Goal: Task Accomplishment & Management: Contribute content

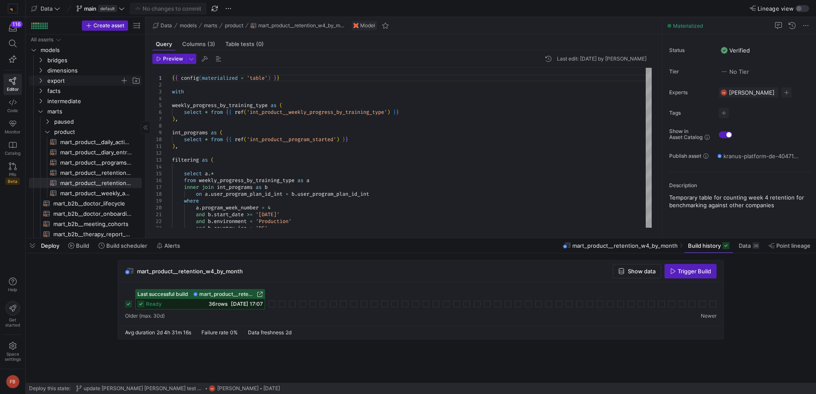
click at [91, 80] on span "export" at bounding box center [83, 81] width 73 height 10
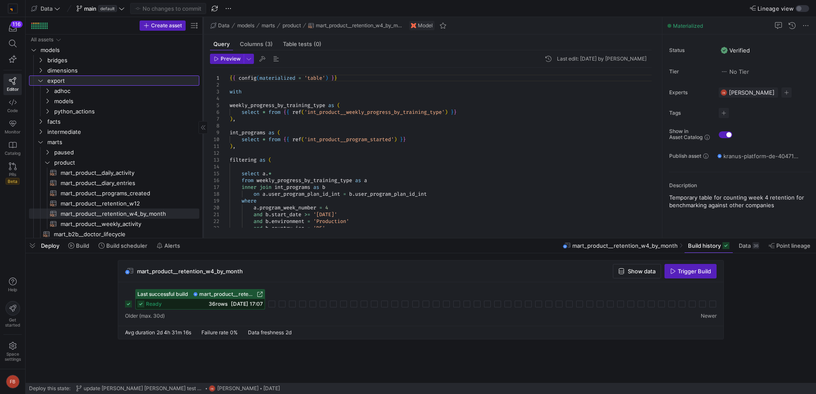
drag, startPoint x: 145, startPoint y: 116, endPoint x: 203, endPoint y: 114, distance: 57.6
click at [203, 114] on div at bounding box center [203, 127] width 0 height 221
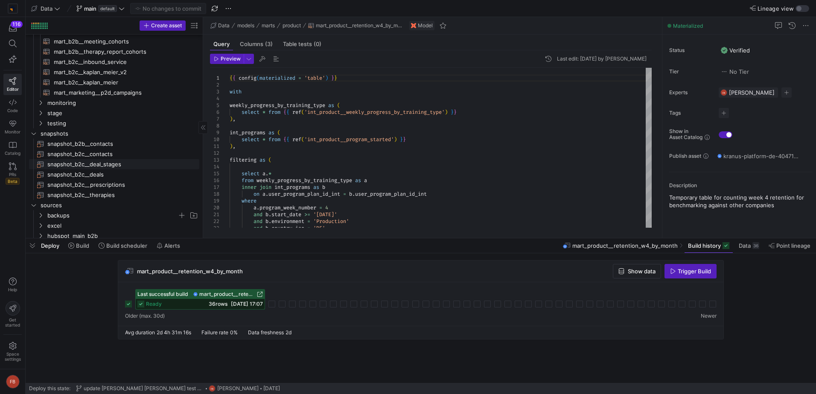
scroll to position [278, 0]
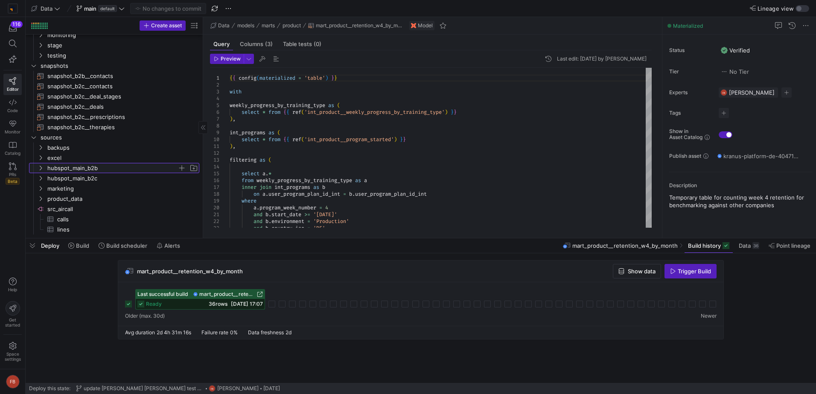
click at [128, 169] on span "hubspot_main_b2b" at bounding box center [112, 168] width 130 height 10
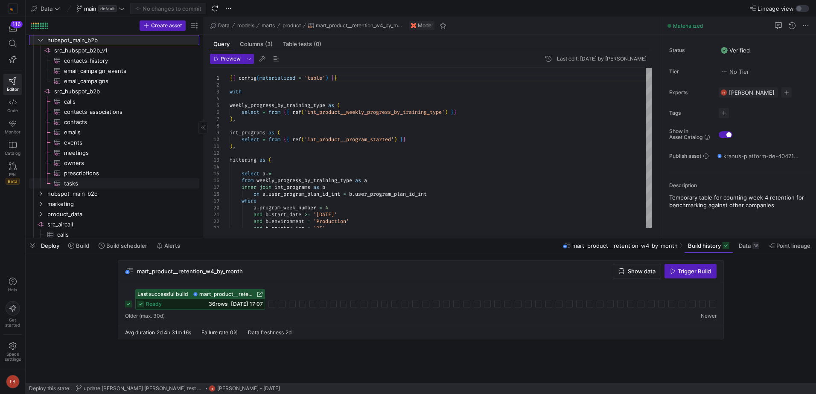
scroll to position [409, 0]
click at [94, 124] on span "contacts​​​​​​​​​" at bounding box center [126, 122] width 125 height 10
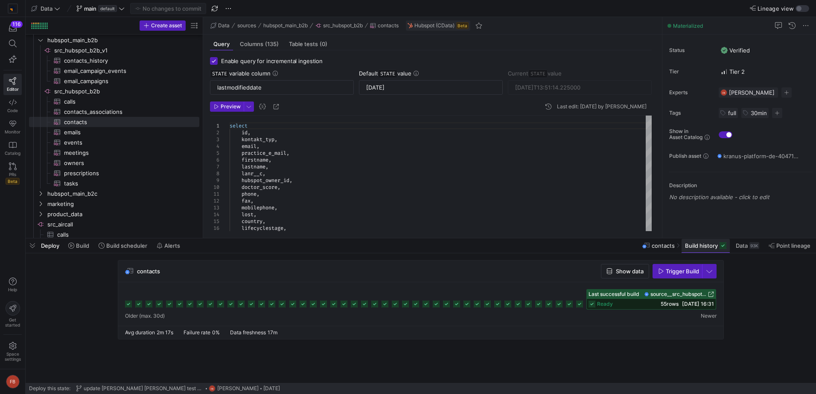
drag, startPoint x: 692, startPoint y: 243, endPoint x: 687, endPoint y: 242, distance: 4.8
click at [692, 243] on span "Build history" at bounding box center [701, 245] width 33 height 7
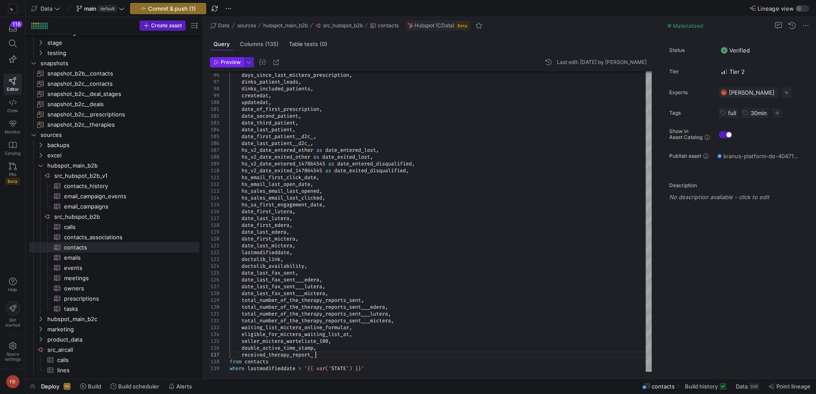
type textarea "total_number_of_the_therapy_reports_sent___lutera, total_number_of_the_therapy_…"
click at [235, 62] on span "Preview" at bounding box center [231, 62] width 20 height 6
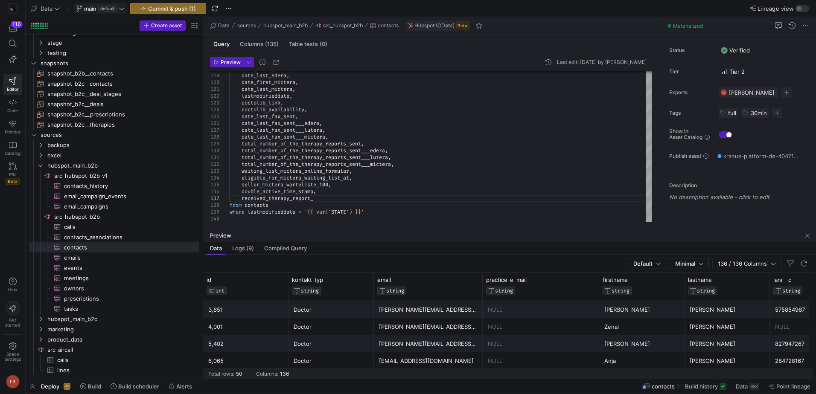
click at [121, 7] on icon at bounding box center [122, 9] width 6 height 6
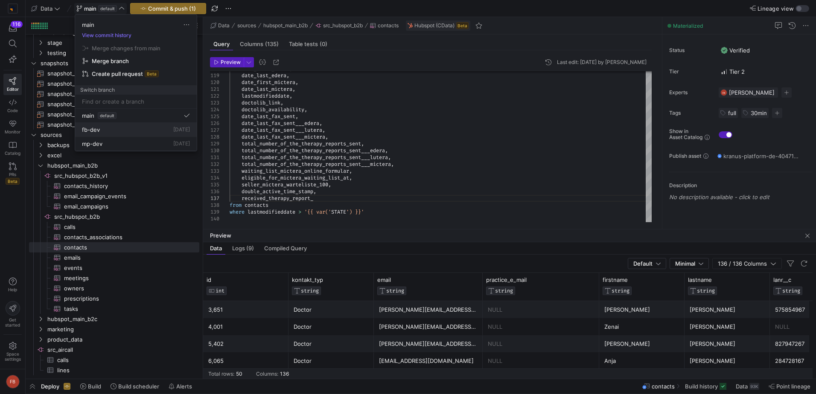
click at [121, 125] on button "fb-dev [DATE]" at bounding box center [136, 130] width 122 height 14
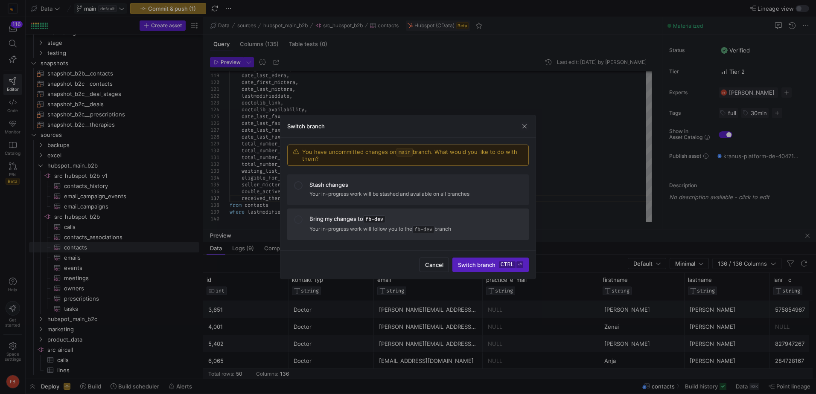
click at [399, 231] on p "Your in-progress work will follow you to the fb-dev branch" at bounding box center [415, 229] width 212 height 9
click at [465, 261] on span "submit" at bounding box center [491, 265] width 76 height 14
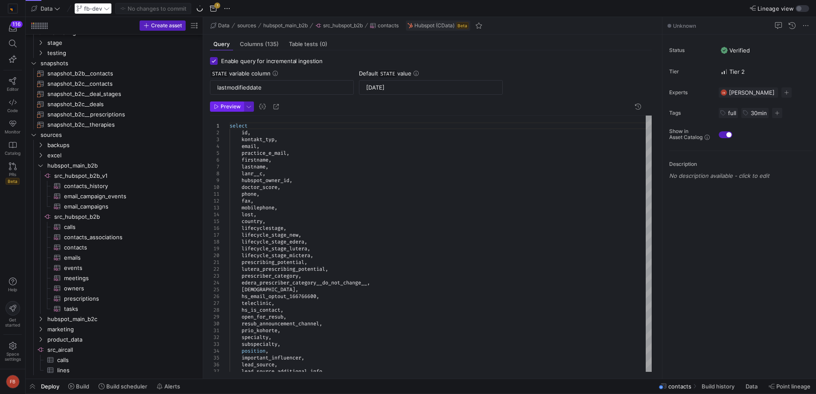
click at [230, 105] on span "Preview" at bounding box center [231, 107] width 20 height 6
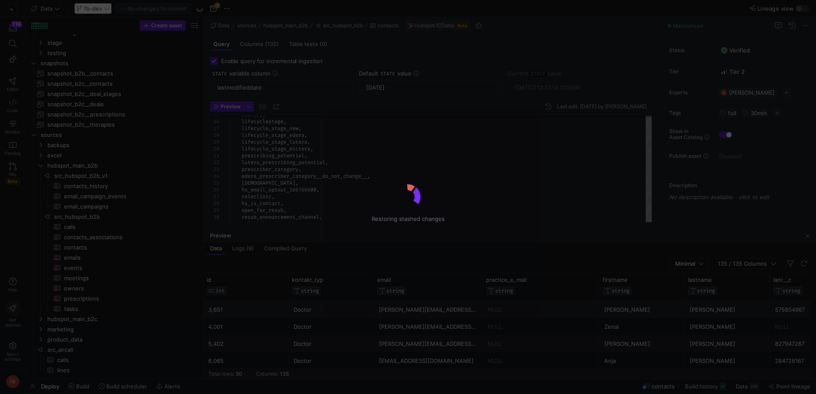
click at [729, 264] on div "Restoring stashed changes" at bounding box center [408, 197] width 816 height 394
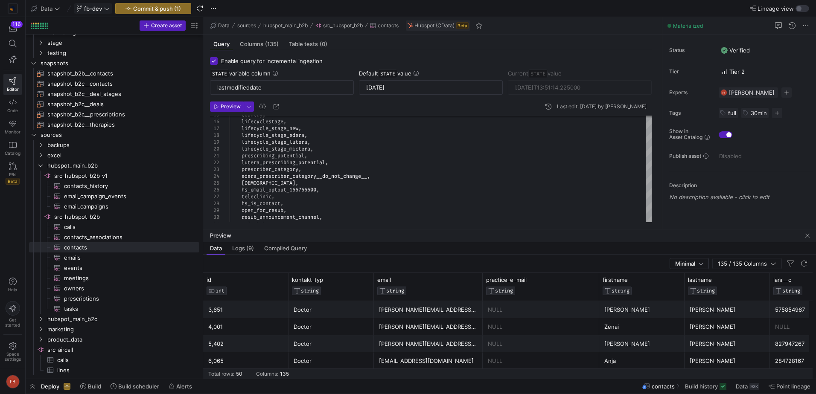
click at [729, 264] on span "135 / 135 Columns" at bounding box center [744, 263] width 52 height 7
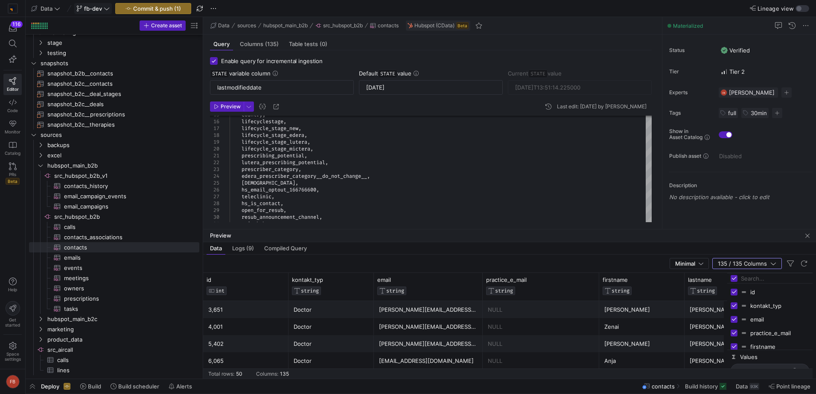
click at [732, 280] on input "Toggle Select All Columns" at bounding box center [733, 278] width 7 height 7
checkbox input "false"
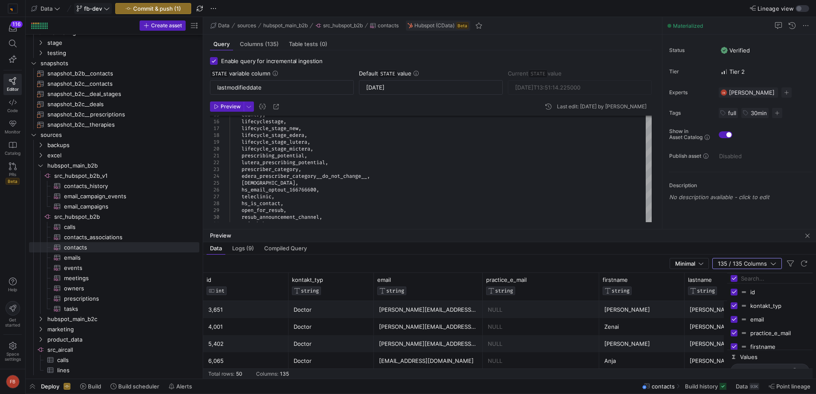
checkbox input "false"
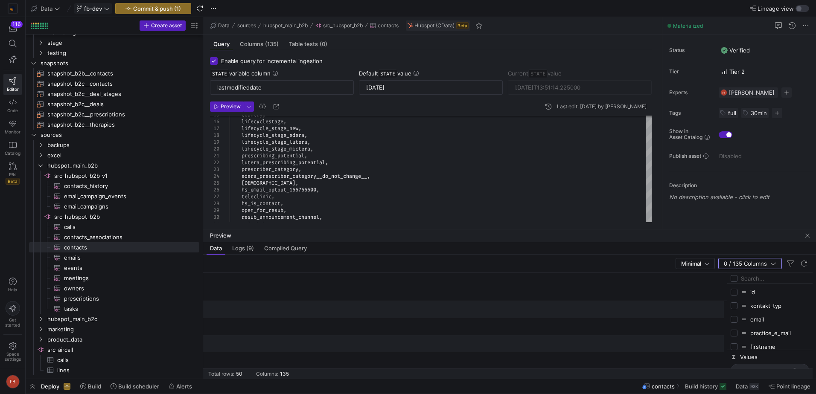
click at [741, 281] on input "Filter Columns Input" at bounding box center [775, 278] width 68 height 17
type input "received_therapy_report"
click at [808, 239] on span "button" at bounding box center [807, 236] width 10 height 10
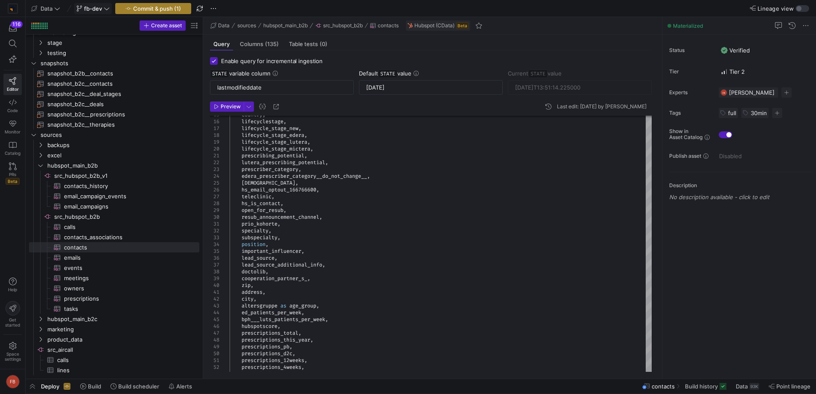
click at [144, 8] on span "Commit & push (1)" at bounding box center [157, 8] width 48 height 7
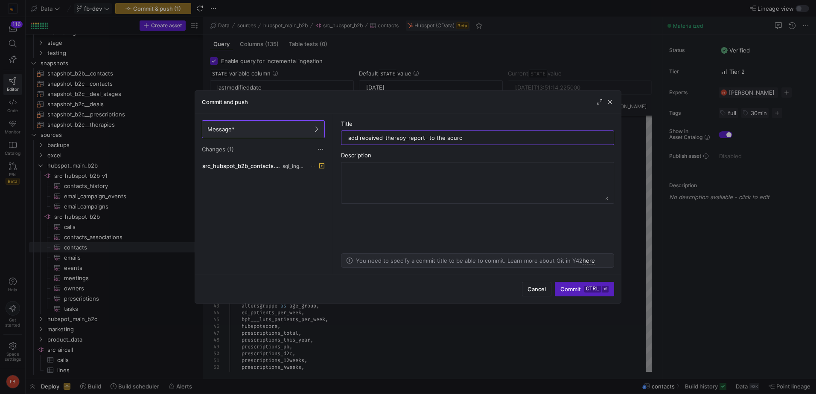
type input "add received_therapy_report_ to the source"
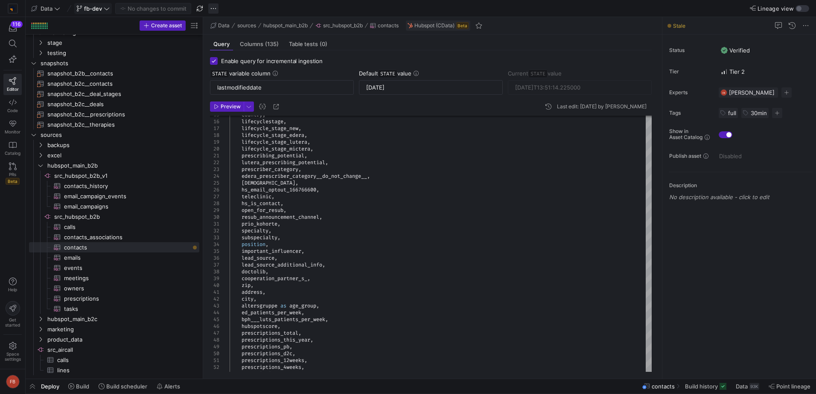
click at [211, 10] on span "button" at bounding box center [213, 8] width 10 height 10
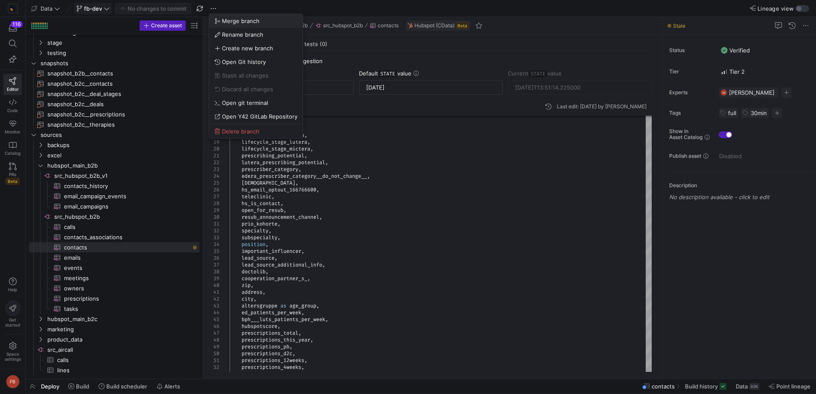
click at [218, 20] on icon at bounding box center [217, 21] width 6 height 6
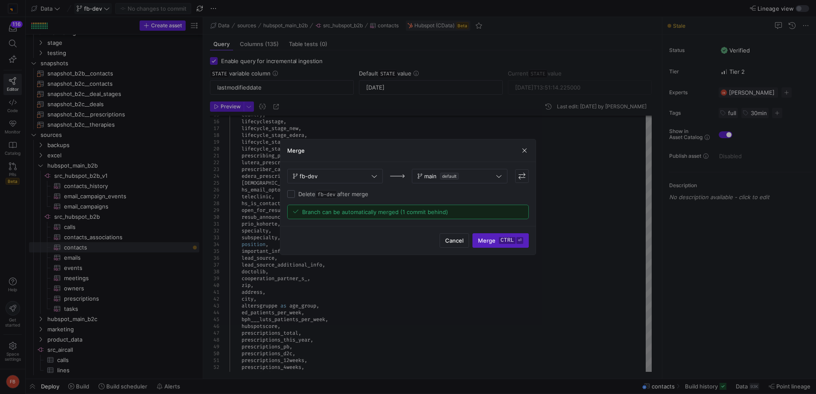
click at [510, 238] on kbd "ctrl" at bounding box center [507, 240] width 17 height 7
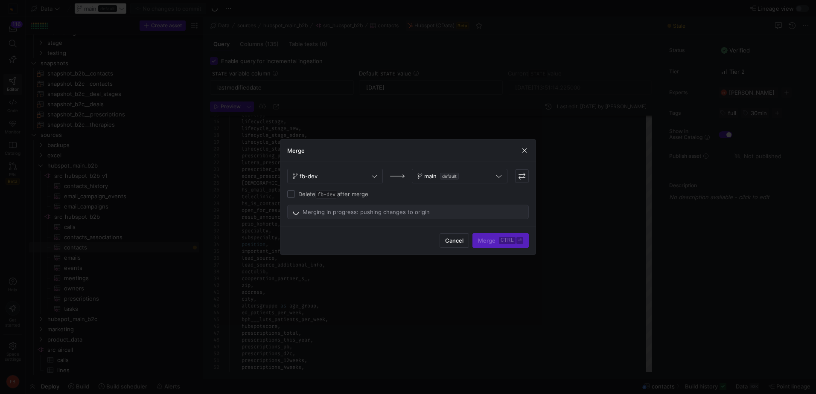
click at [490, 219] on div "Merging in progress: pushing changes to origin" at bounding box center [408, 212] width 241 height 14
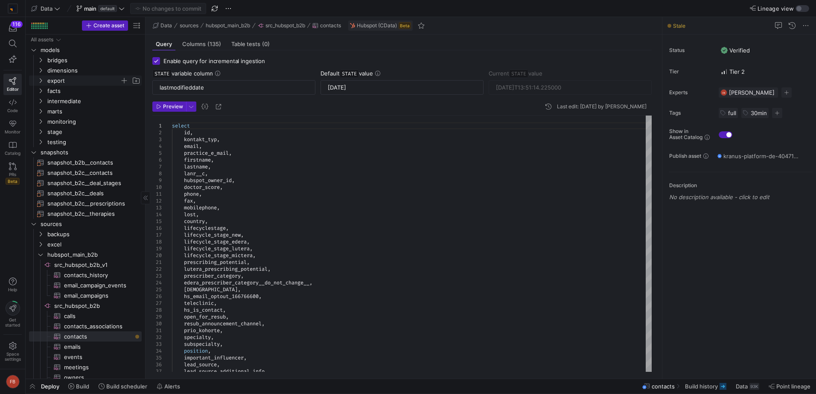
click at [78, 84] on span "export" at bounding box center [83, 81] width 73 height 10
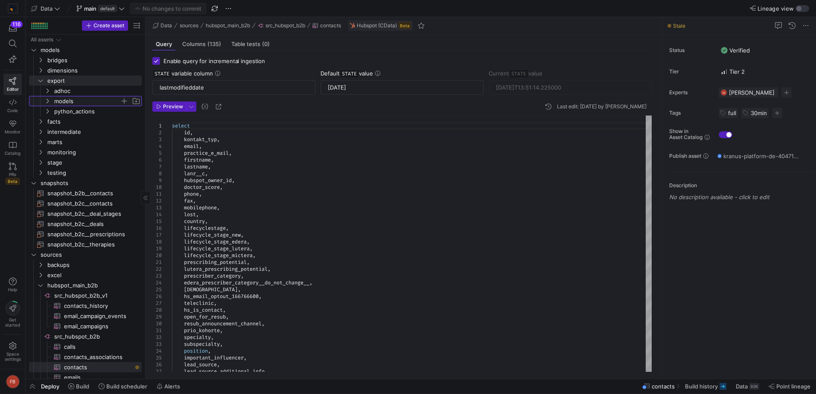
click at [66, 103] on span "models" at bounding box center [87, 101] width 66 height 10
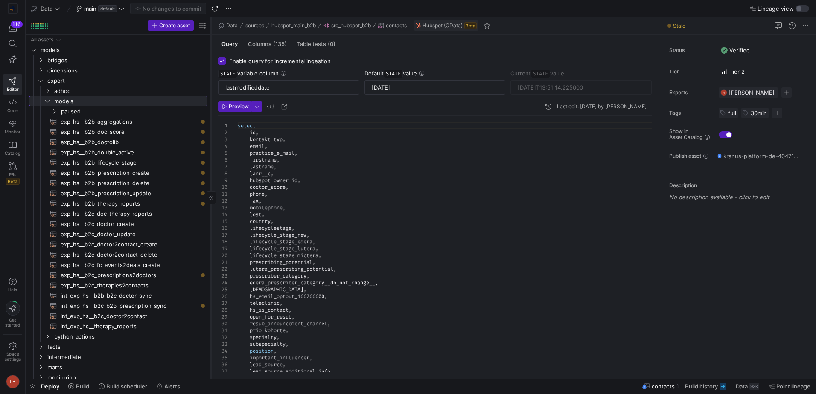
drag, startPoint x: 145, startPoint y: 155, endPoint x: 210, endPoint y: 159, distance: 65.8
click at [211, 159] on div at bounding box center [211, 198] width 0 height 362
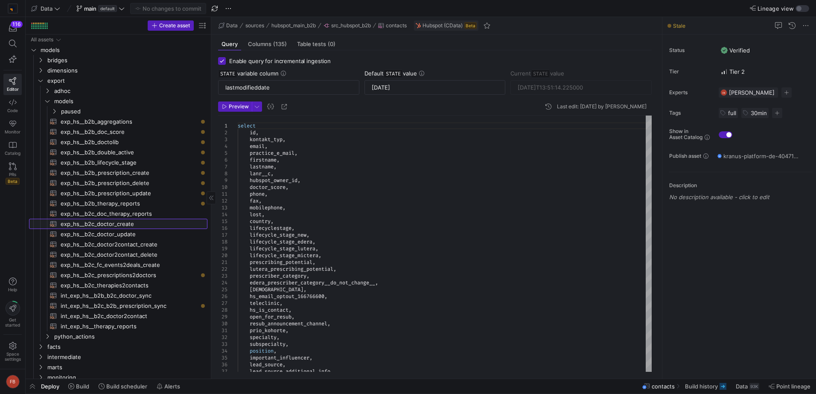
click at [167, 224] on span "exp_hs__b2c_doctor_create​​​​​​​​​​" at bounding box center [129, 224] width 137 height 10
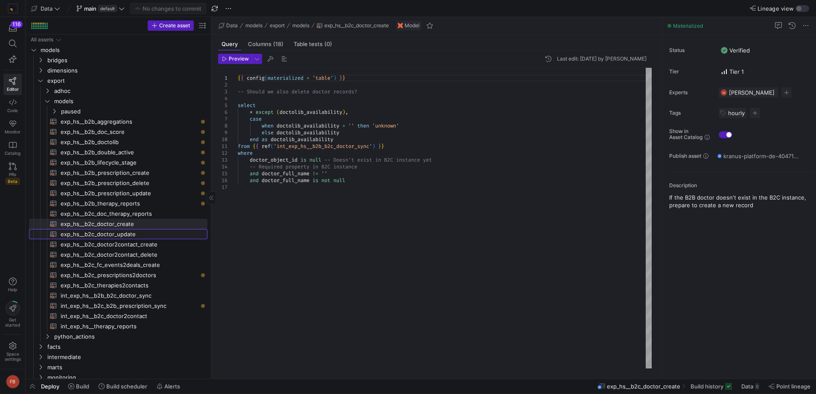
click at [171, 232] on span "exp_hs__b2c_doctor_update​​​​​​​​​​" at bounding box center [129, 235] width 137 height 10
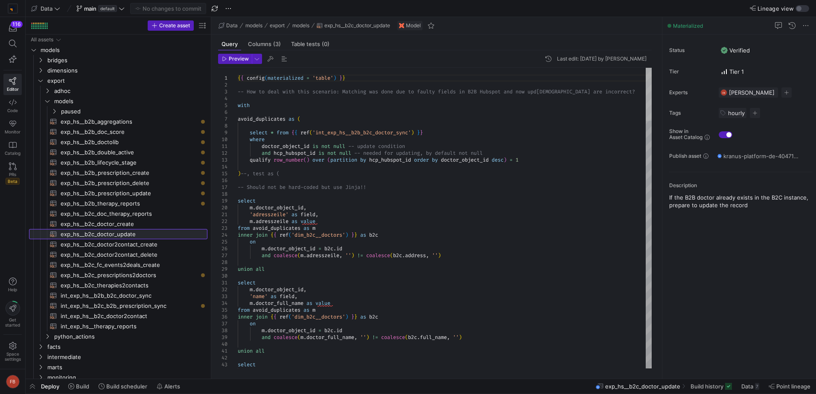
click at [646, 68] on div at bounding box center [648, 94] width 6 height 53
click at [166, 296] on span "int_exp_hs__b2b_b2c_doctor_sync​​​​​​​​​​" at bounding box center [129, 296] width 137 height 10
type textarea "{{ config(materialized = 'table') }} with b2b_doctors as ( select c.doctor_addr…"
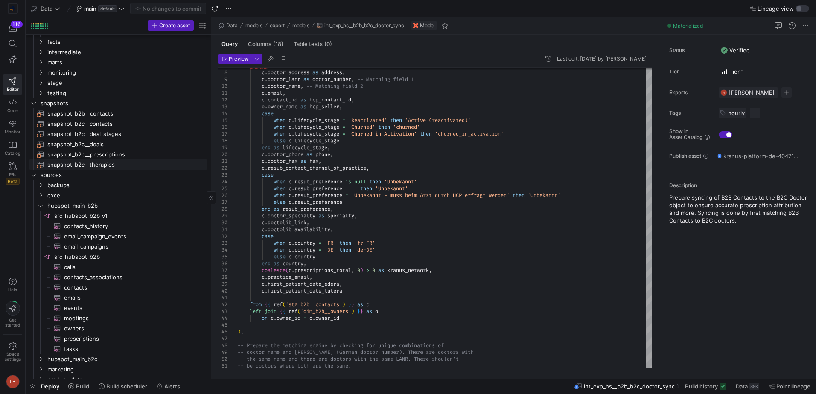
scroll to position [342, 0]
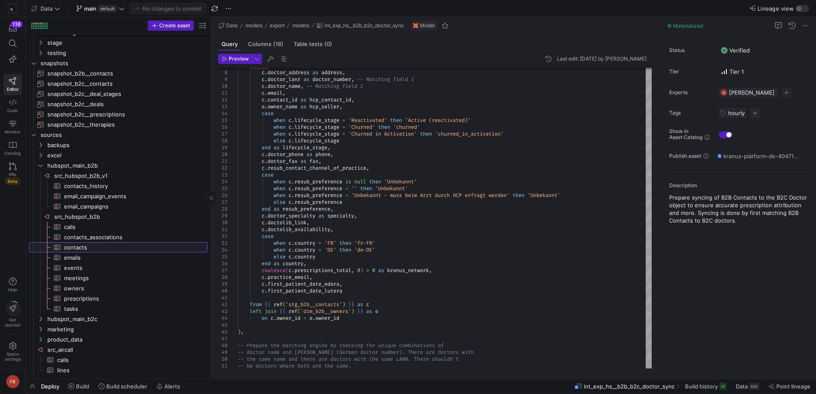
click at [107, 248] on span "contacts​​​​​​​​​" at bounding box center [131, 248] width 134 height 10
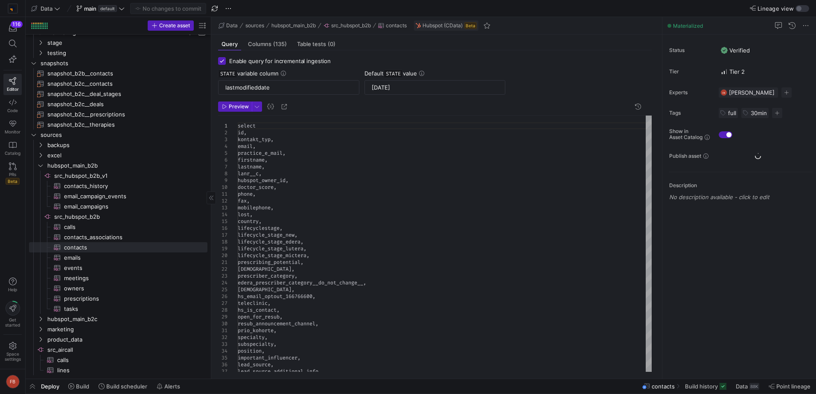
scroll to position [219, 0]
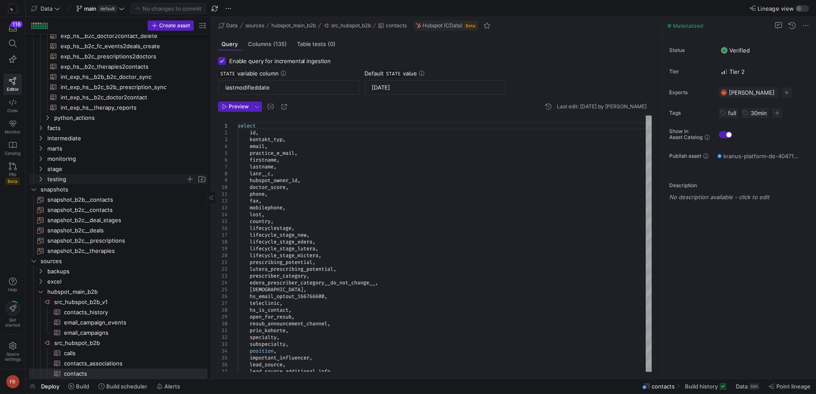
click at [83, 174] on span "testing" at bounding box center [116, 179] width 138 height 10
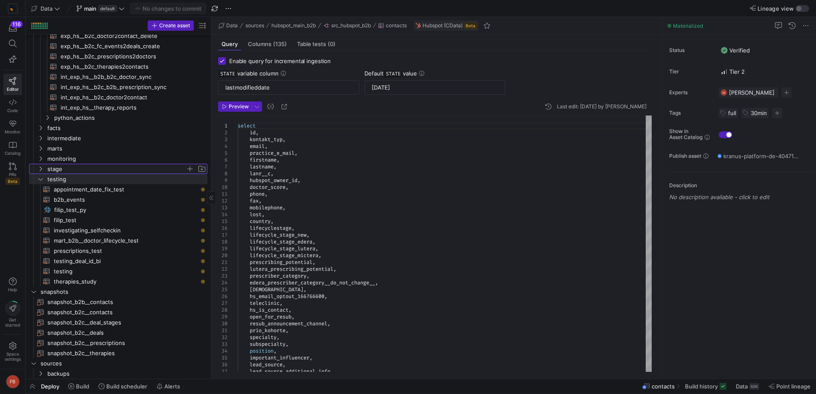
click at [78, 168] on span "stage" at bounding box center [116, 169] width 138 height 10
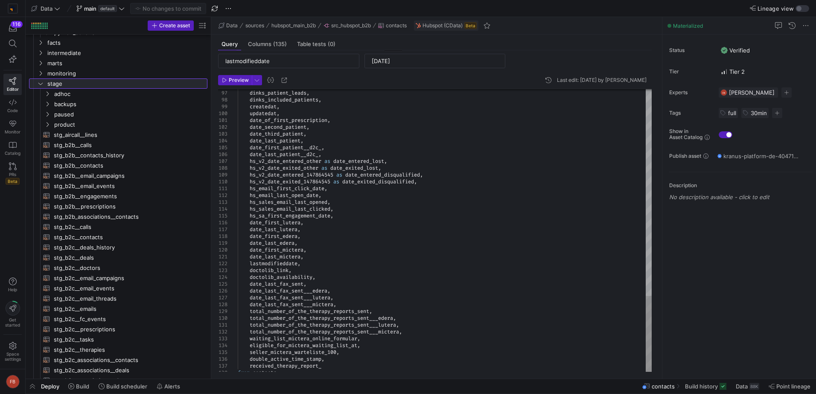
scroll to position [44, 0]
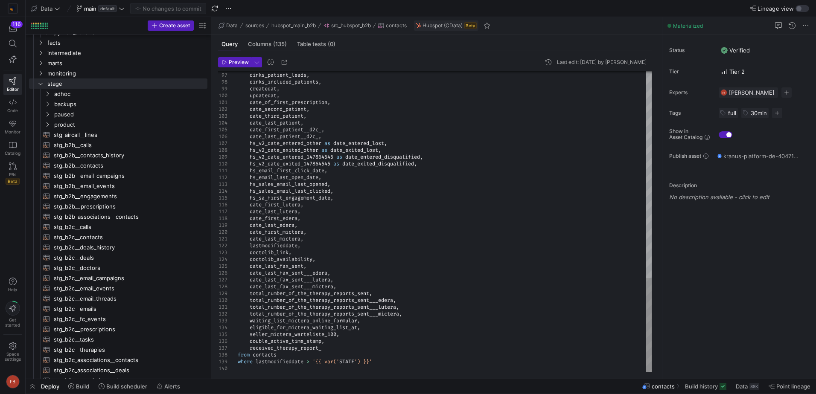
type textarea "total_number_of_the_therapy_reports_sent___lutera, total_number_of_the_therapy_…"
drag, startPoint x: 334, startPoint y: 348, endPoint x: 251, endPoint y: 348, distance: 83.2
click at [700, 386] on span "Build history" at bounding box center [701, 386] width 33 height 7
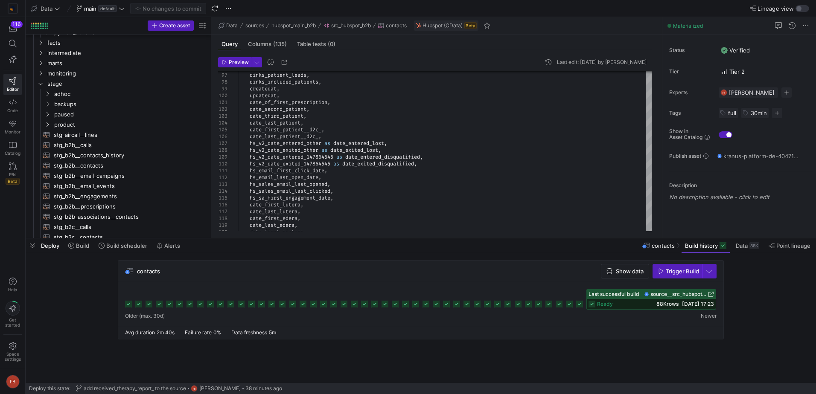
click at [633, 270] on span "Show data" at bounding box center [630, 271] width 28 height 7
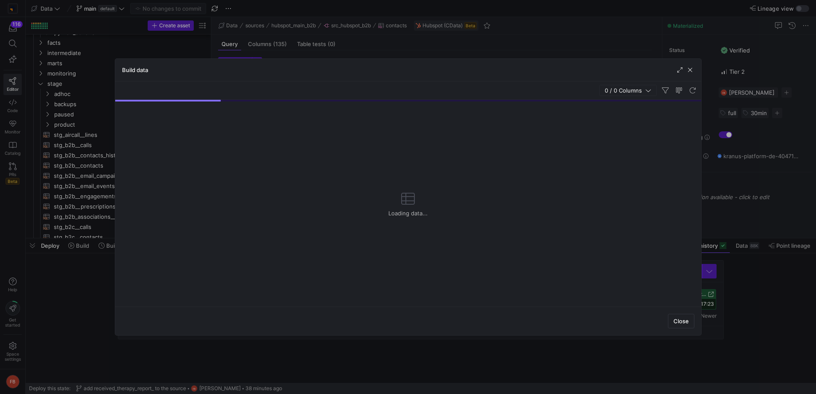
click at [624, 91] on span "0 / 0 Columns" at bounding box center [624, 90] width 41 height 7
click at [622, 92] on span "0 / 0 Columns" at bounding box center [624, 90] width 41 height 7
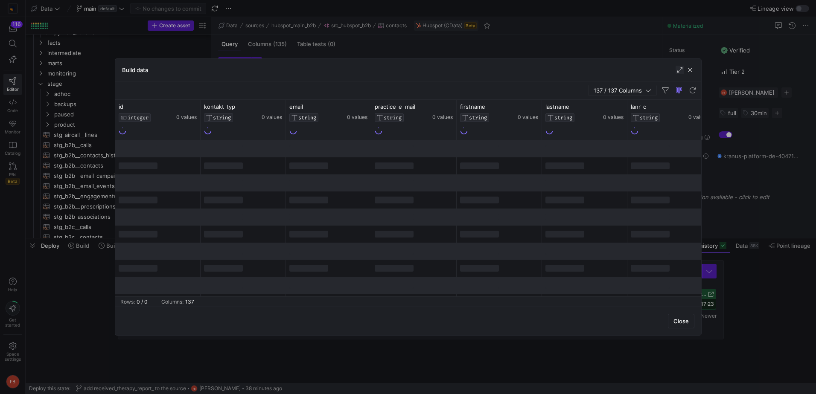
click at [677, 71] on span "button" at bounding box center [679, 70] width 9 height 9
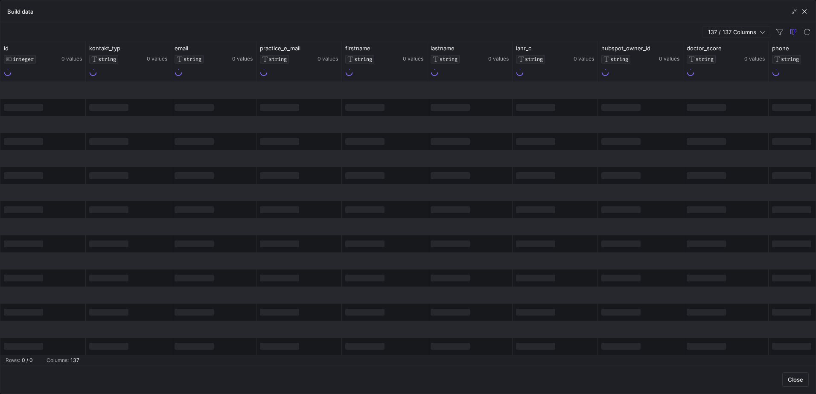
click at [737, 32] on span "137 / 137 Columns" at bounding box center [734, 32] width 52 height 7
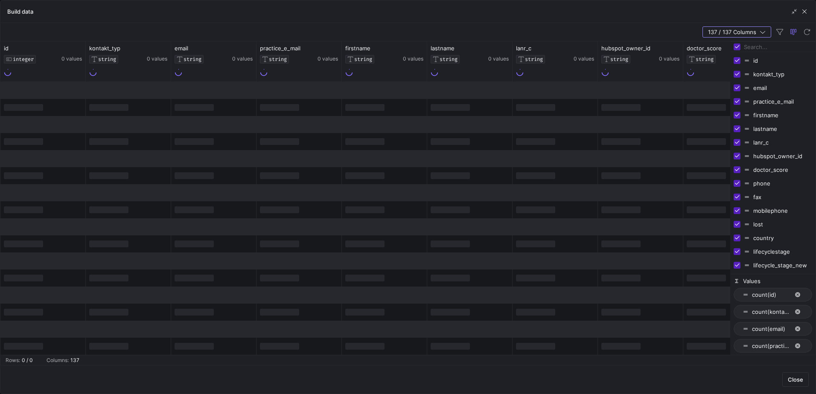
click at [736, 44] on input "Toggle Select All Columns" at bounding box center [736, 47] width 7 height 7
checkbox input "false"
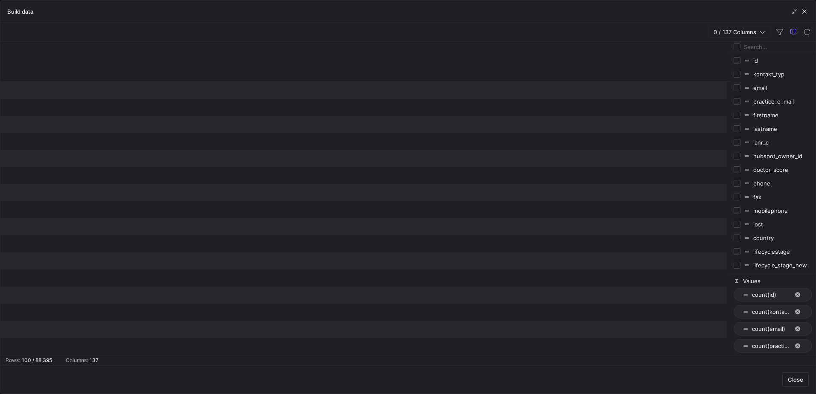
click at [748, 46] on input "Filter Columns Input" at bounding box center [778, 46] width 68 height 17
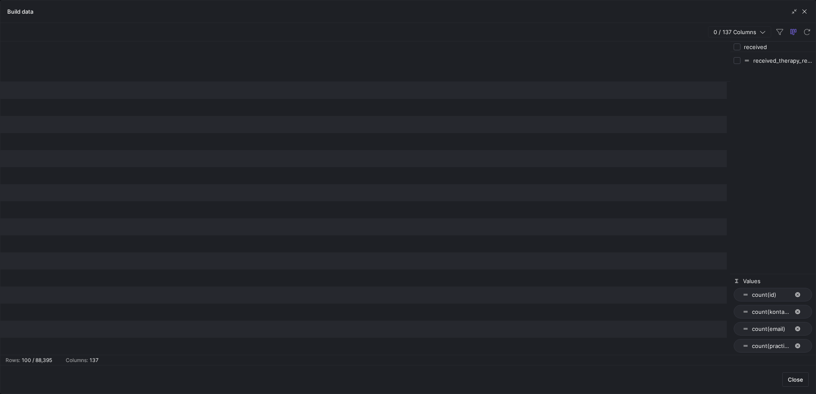
type input "received"
click at [738, 61] on input "Press SPACE to toggle visibility (hidden)" at bounding box center [736, 60] width 7 height 7
checkbox input "true"
click at [805, 11] on span "button" at bounding box center [804, 11] width 9 height 9
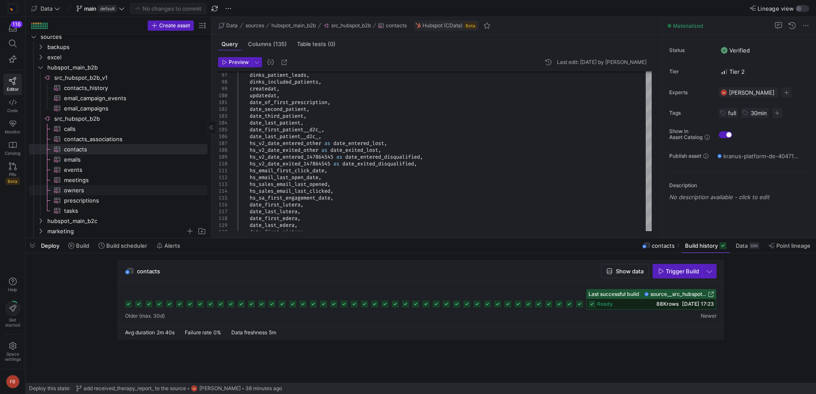
scroll to position [894, 0]
click at [113, 223] on span "hubspot_main_b2c" at bounding box center [116, 221] width 138 height 10
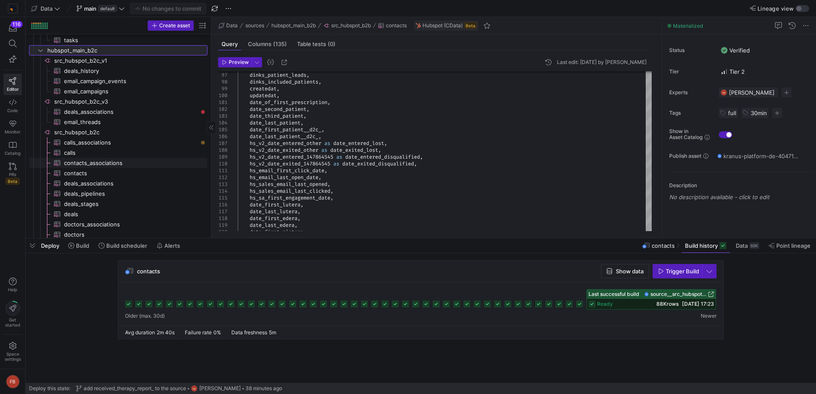
scroll to position [1093, 0]
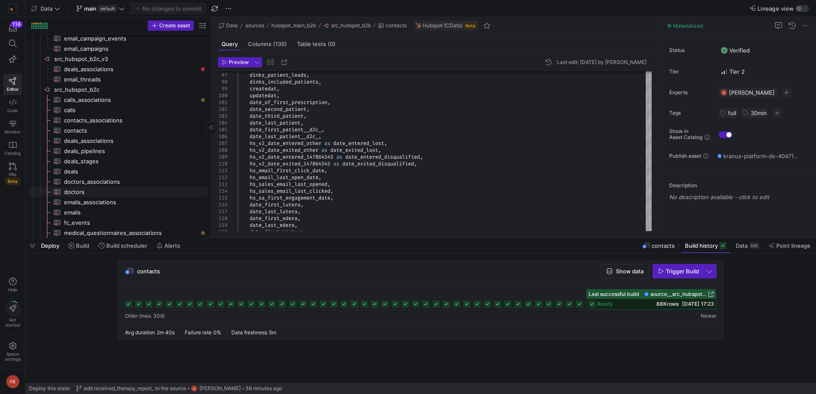
click at [102, 192] on span "doctors​​​​​​​​​" at bounding box center [131, 192] width 134 height 10
type input "updatedat"
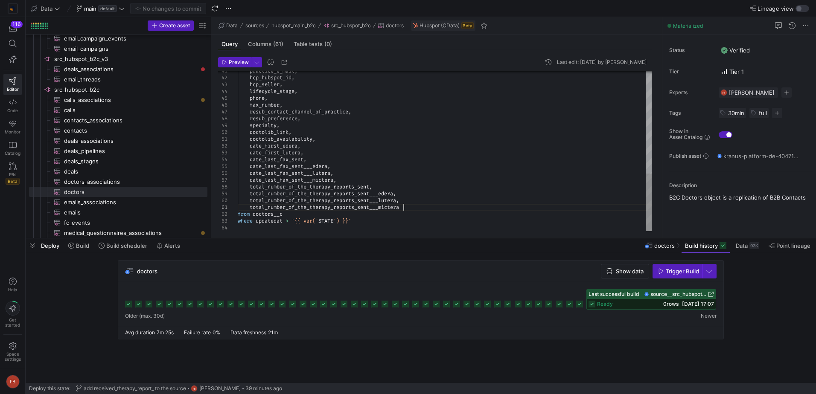
click at [426, 206] on div "practice_e_mail , hcp_hubspot_id , hcp_seller , lifecycle_stage , phone , fax_n…" at bounding box center [445, 10] width 414 height 444
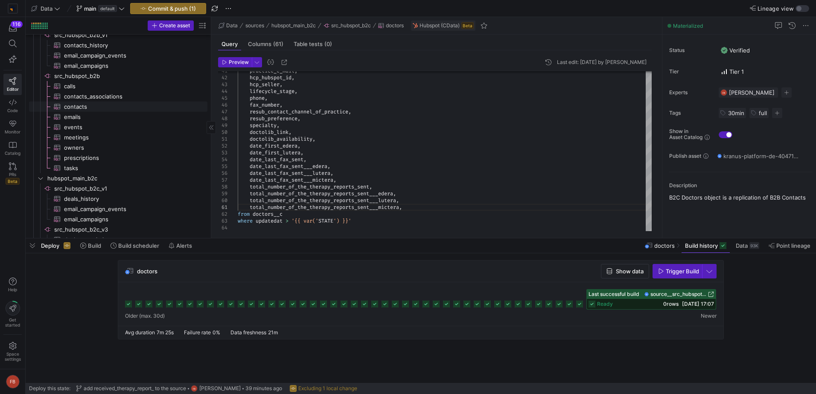
type textarea "total_number_of_the_therapy_reports_sent___mictera, from doctors__c where updat…"
click at [97, 110] on span "contacts​​​​​​​​​" at bounding box center [131, 107] width 134 height 10
type input "lastmodifieddate"
type textarea "select id, kontakt_typ, email, practice_e_mail, firstname, lastname, lanr__c, h…"
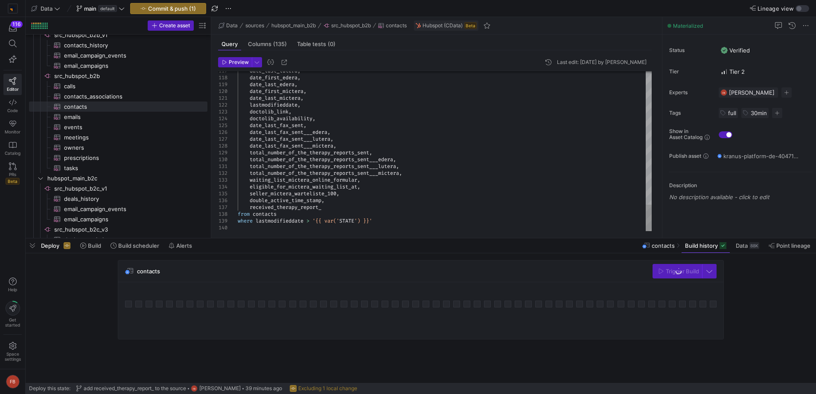
type textarea "total_number_of_the_therapy_reports_sent___lutera, total_number_of_the_therapy_…"
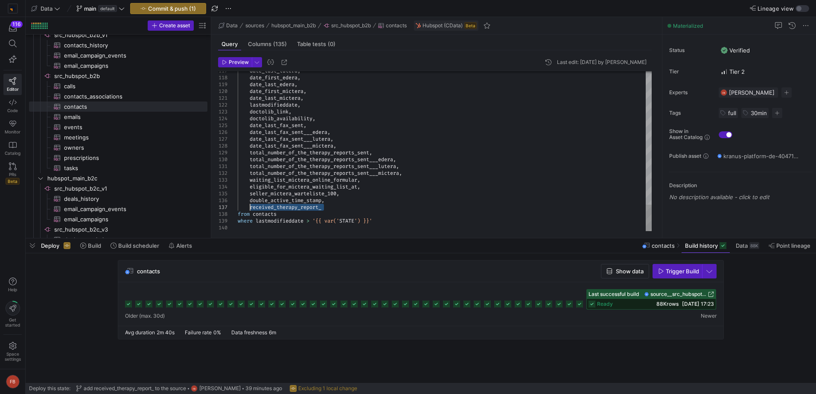
drag, startPoint x: 328, startPoint y: 207, endPoint x: 250, endPoint y: 208, distance: 77.6
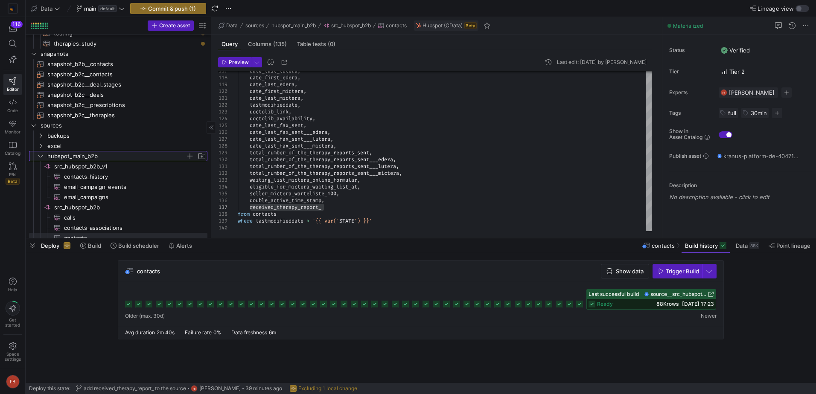
click at [38, 155] on icon "Press SPACE to select this row." at bounding box center [41, 156] width 6 height 5
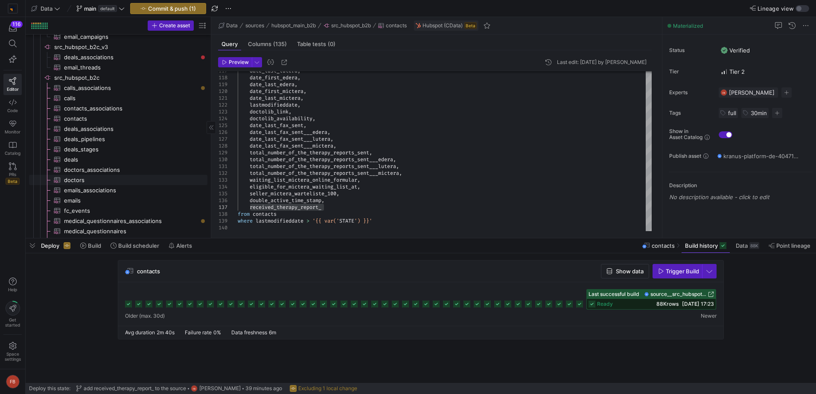
click at [72, 177] on span "doctors​​​​​​​​​" at bounding box center [131, 180] width 134 height 10
type input "updatedat"
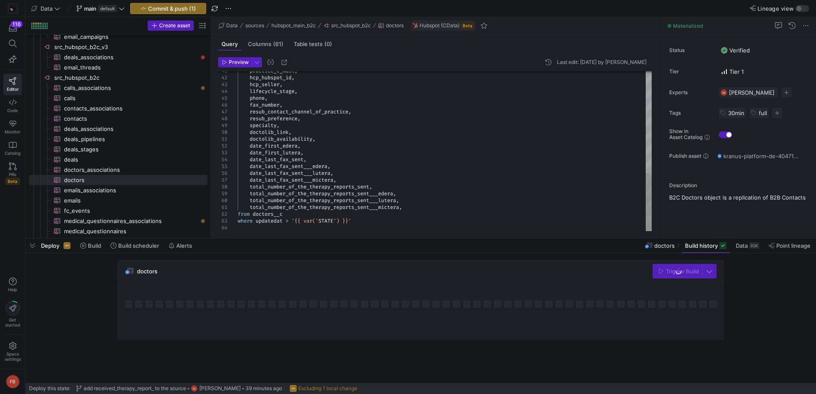
click at [433, 208] on div "practice_e_mail , hcp_hubspot_id , hcp_seller , lifecycle_stage , phone , fax_n…" at bounding box center [445, 10] width 414 height 444
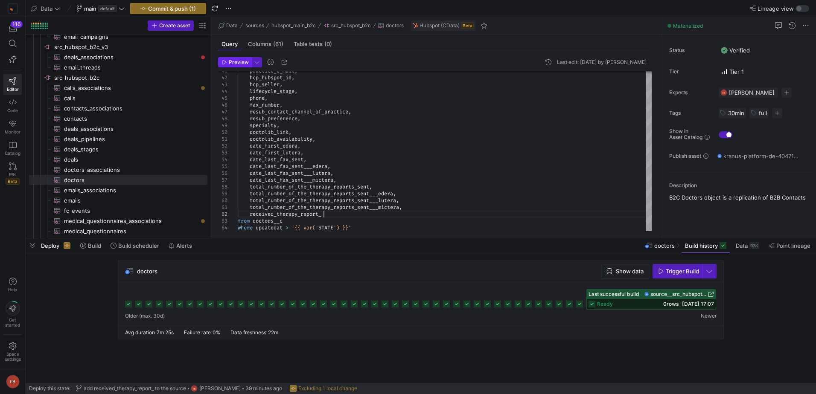
type textarea "total_number_of_the_therapy_reports_sent___mictera, received_therapy_report_ fr…"
click at [235, 64] on span "Preview" at bounding box center [239, 62] width 20 height 6
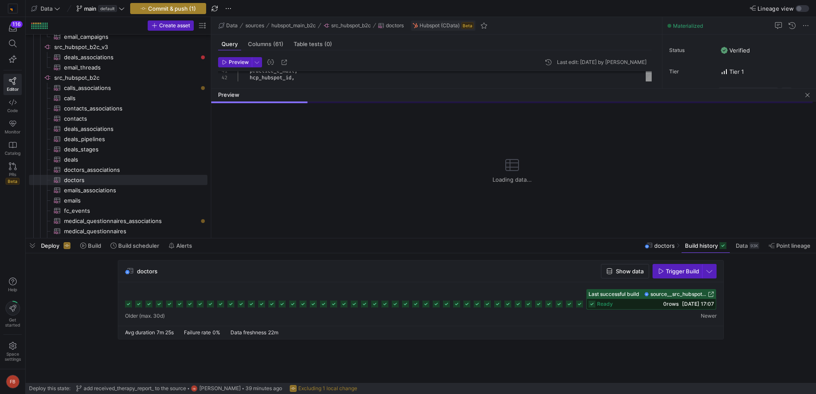
click at [173, 12] on span "Commit & push (1)" at bounding box center [172, 8] width 48 height 7
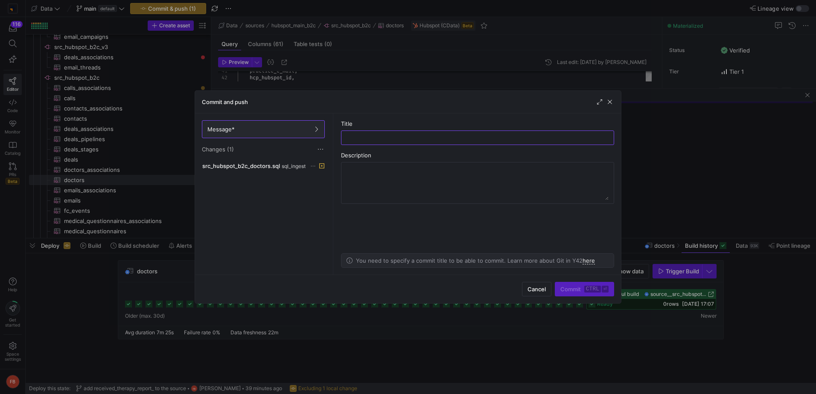
click at [615, 102] on div "Commit and push" at bounding box center [408, 102] width 426 height 23
click at [610, 103] on span "button" at bounding box center [609, 102] width 9 height 9
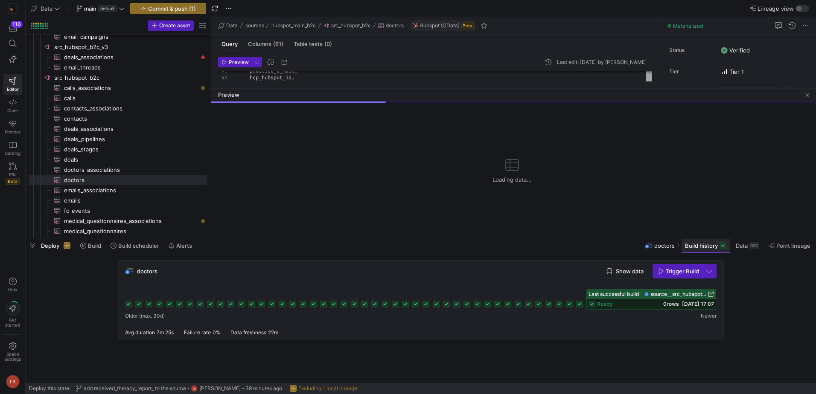
click at [700, 249] on span at bounding box center [705, 246] width 48 height 14
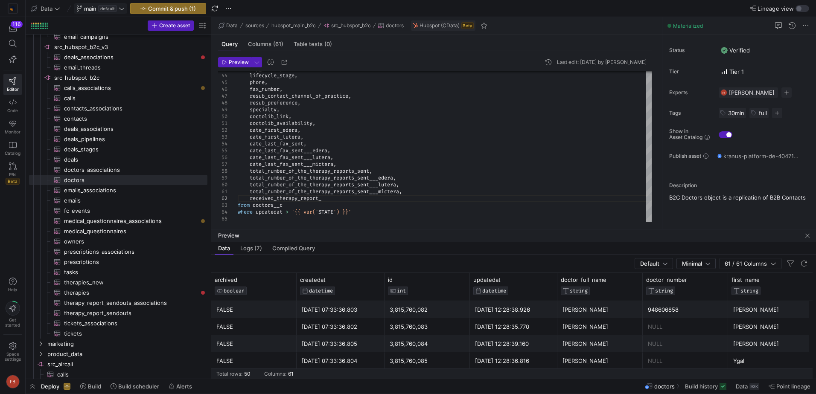
click at [122, 12] on span "main default" at bounding box center [100, 8] width 48 height 7
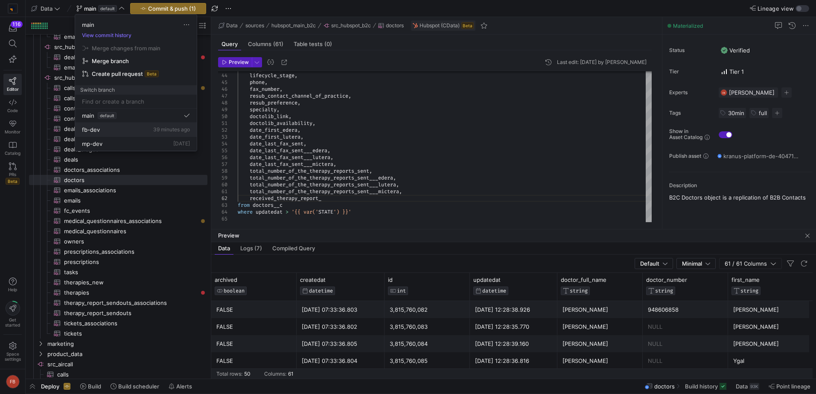
click at [93, 130] on span "fb-dev" at bounding box center [91, 129] width 18 height 7
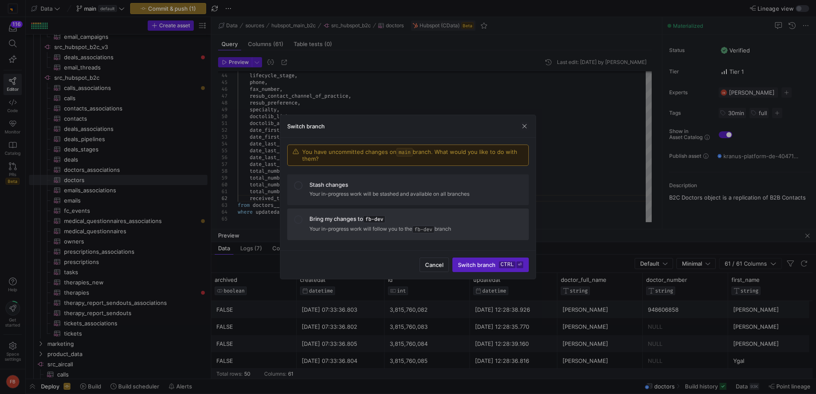
click at [384, 230] on p "Your in-progress work will follow you to the fb-dev branch" at bounding box center [415, 229] width 212 height 9
click at [500, 265] on kbd "ctrl" at bounding box center [507, 265] width 17 height 7
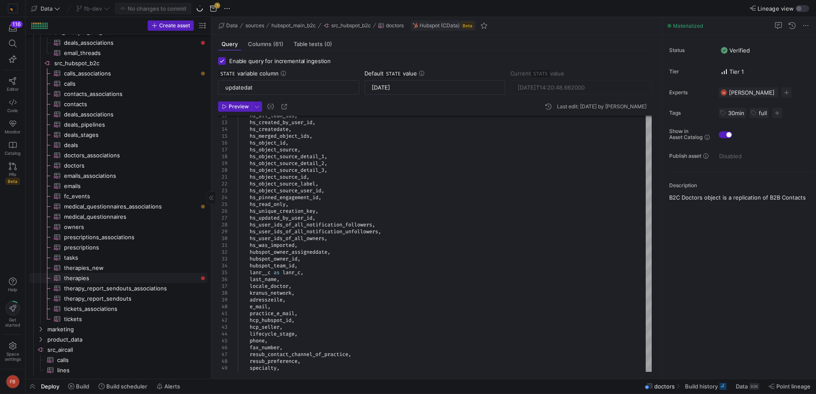
click at [143, 276] on span "therapies​​​​​​​​​" at bounding box center [131, 278] width 134 height 10
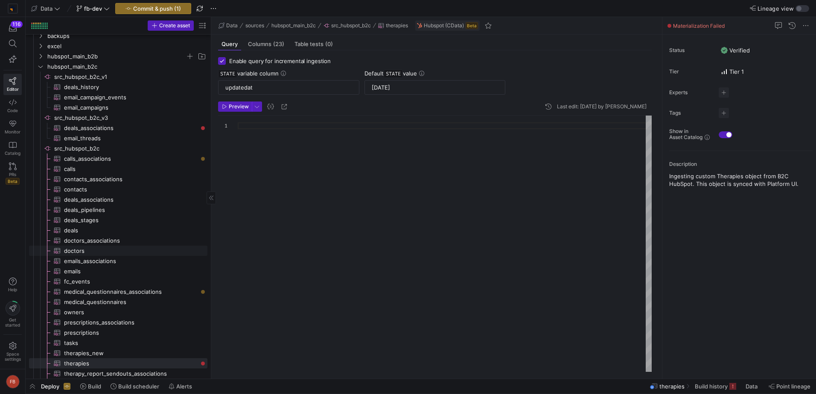
click at [97, 252] on span "doctors​​​​​​​​​" at bounding box center [131, 251] width 134 height 10
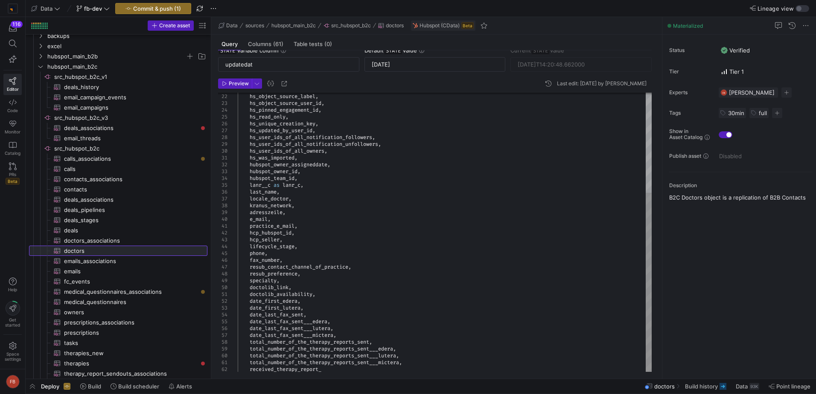
scroll to position [44, 0]
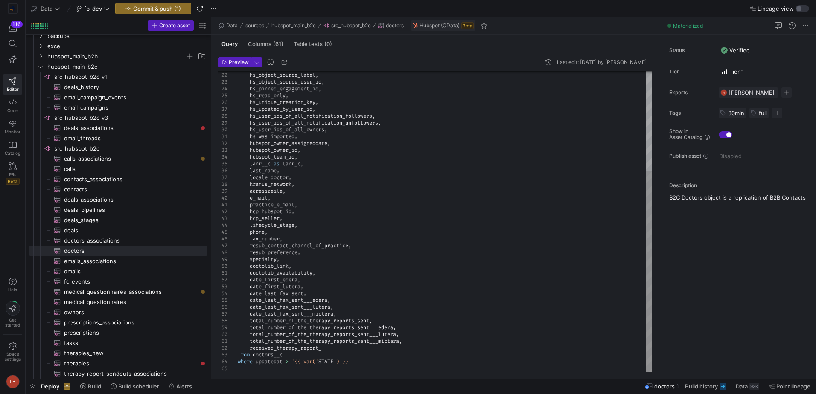
type textarea "total_number_of_the_therapy_reports_sent___mictera, received_therapy_report_ fr…"
click at [431, 341] on div "hs_user_ids_of_all_notification_followers , hs_user_ids_of_all_notification_unf…" at bounding box center [445, 147] width 414 height 450
click at [159, 7] on span "Commit & push (1)" at bounding box center [157, 8] width 48 height 7
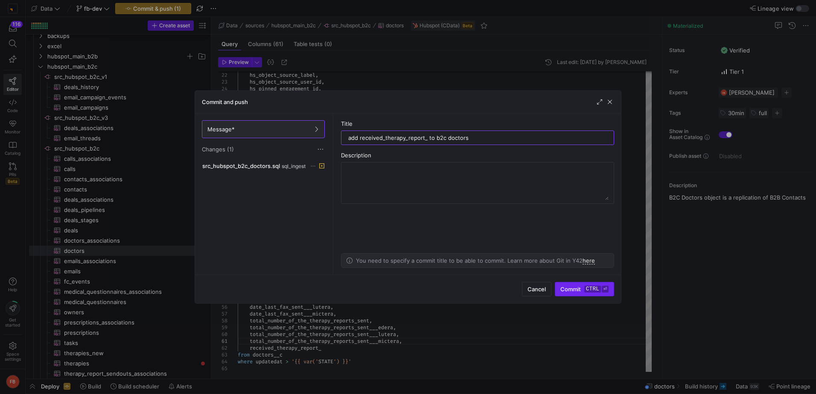
type input "add received_therapy_report_ to b2c doctors"
click at [582, 286] on span "Commit ctrl ⏎" at bounding box center [584, 289] width 48 height 7
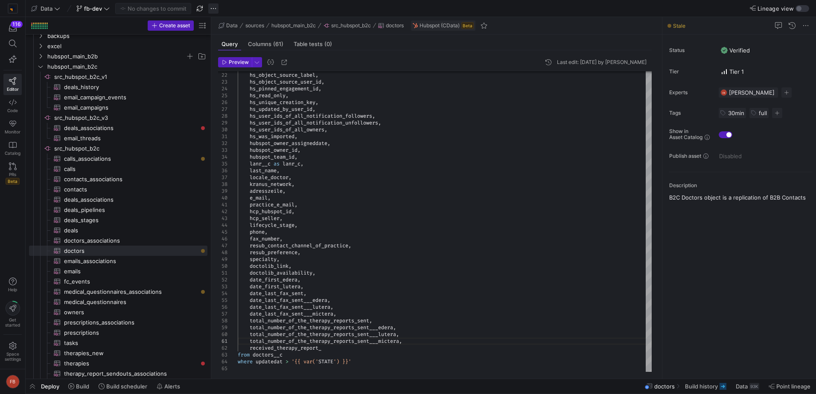
click at [216, 10] on span "button" at bounding box center [213, 8] width 10 height 10
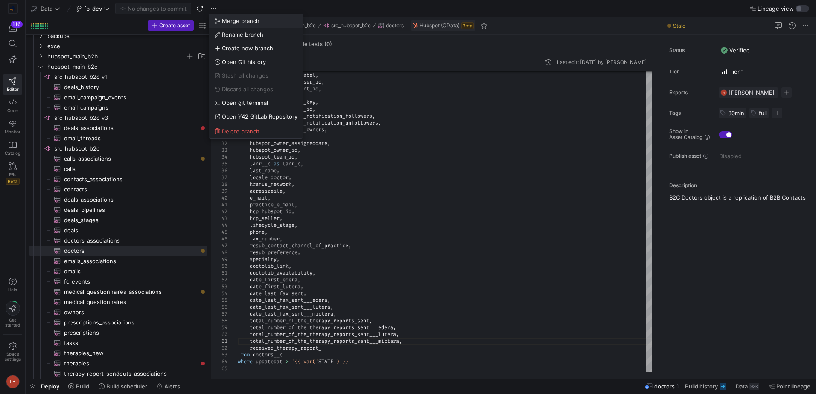
click at [221, 19] on span "Merge branch" at bounding box center [255, 20] width 83 height 7
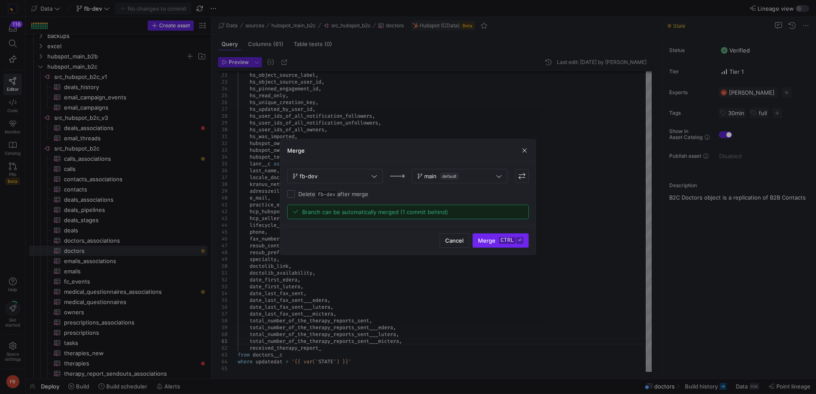
click at [488, 241] on span "Merge ctrl ⏎" at bounding box center [500, 240] width 45 height 7
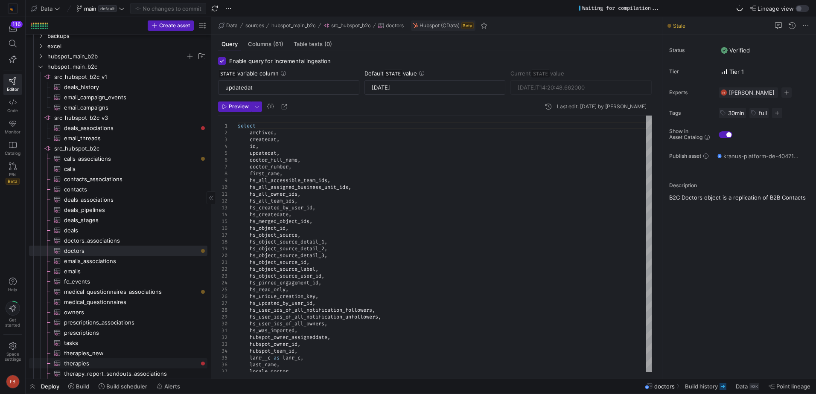
click at [148, 359] on span "therapies​​​​​​​​​" at bounding box center [131, 364] width 134 height 10
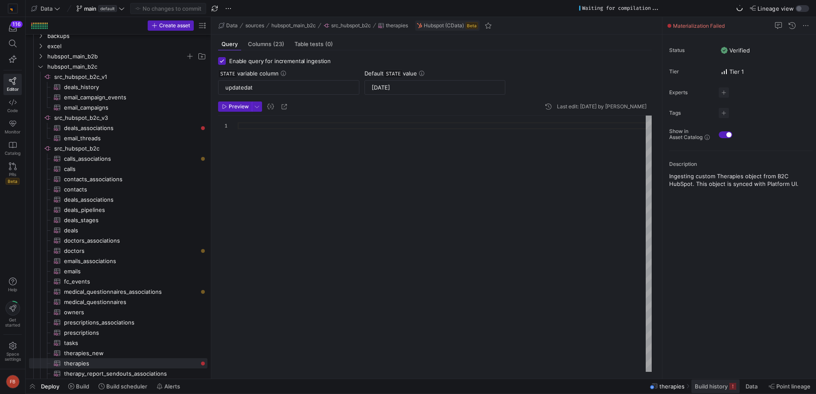
click at [717, 387] on span "Build history" at bounding box center [710, 386] width 33 height 7
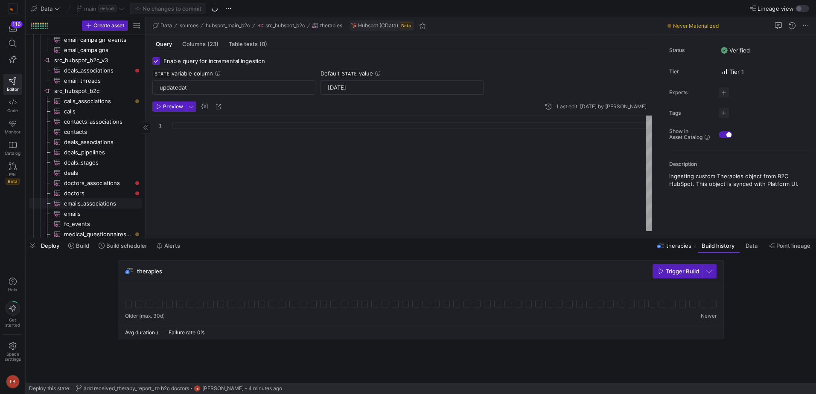
scroll to position [421, 0]
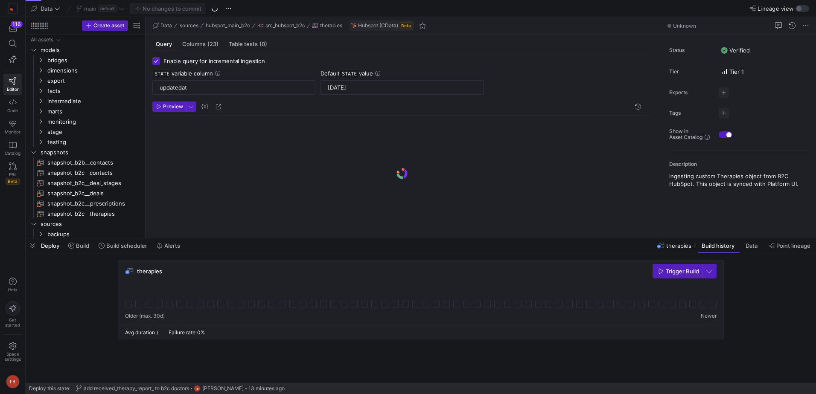
scroll to position [329, 0]
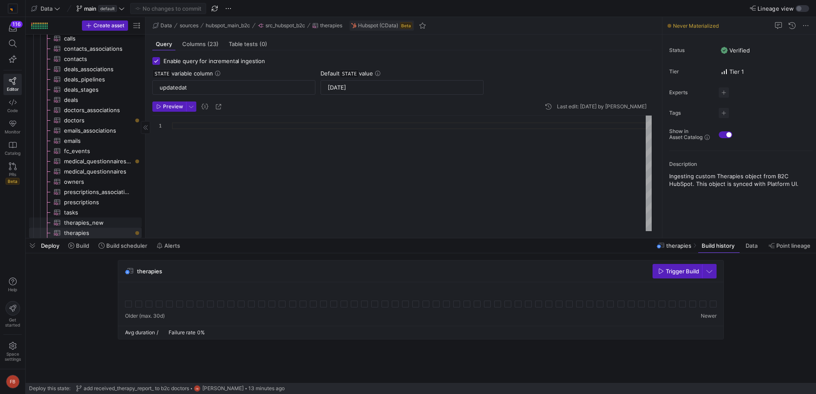
click at [87, 219] on span "therapies_new​​​​​​​​​" at bounding box center [98, 223] width 68 height 10
type input "STATE"
type input "2021-01-01 10:00:00.000"
type textarea "select id, deal_id_legacy, user_program_id, createdat, updatedat AS STATE, insu…"
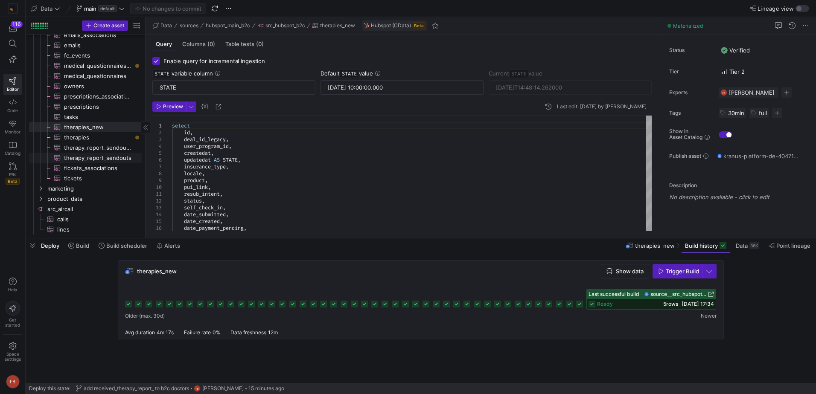
scroll to position [296, 0]
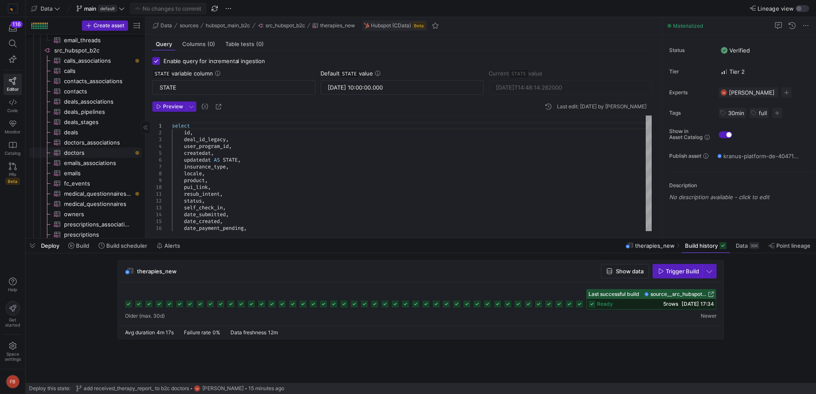
click at [103, 152] on span "doctors​​​​​​​​​" at bounding box center [98, 153] width 68 height 10
type input "updatedat"
type input "[DATE]"
type textarea "select archived, createdat, id, updatedat, doctor_full_name, doctor_number, fir…"
type input "2025-09-15T14:20:48.662000"
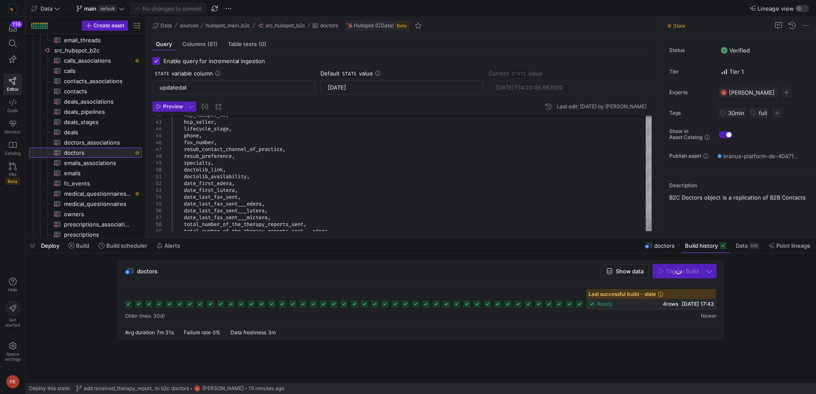
scroll to position [44, 0]
